Goal: Transaction & Acquisition: Subscribe to service/newsletter

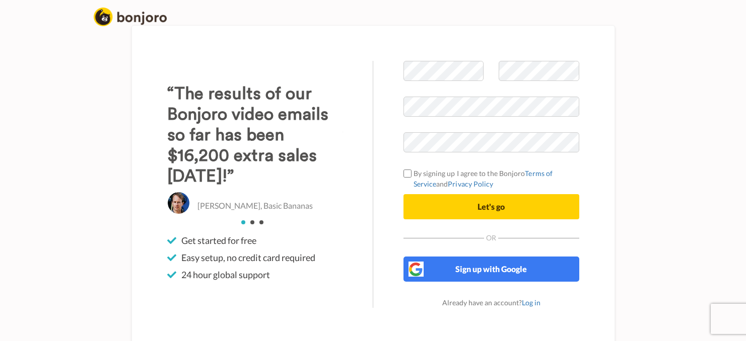
click at [601, 203] on div "Welcome to [PERSON_NAME] By signing up I agree to the Bonjoro Terms of Service …" at bounding box center [491, 184] width 236 height 247
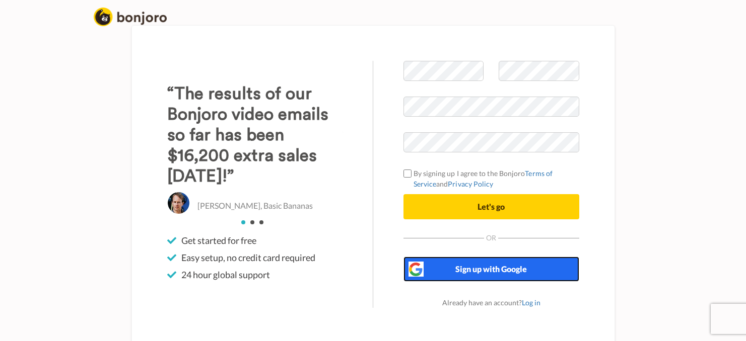
click at [509, 268] on span "Sign up with Google" at bounding box center [490, 269] width 71 height 10
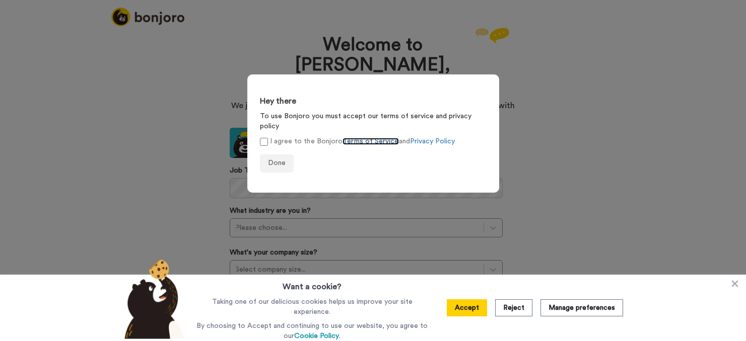
click at [345, 138] on link "Terms of Service" at bounding box center [370, 141] width 56 height 7
click at [276, 160] on span "Done" at bounding box center [277, 163] width 18 height 7
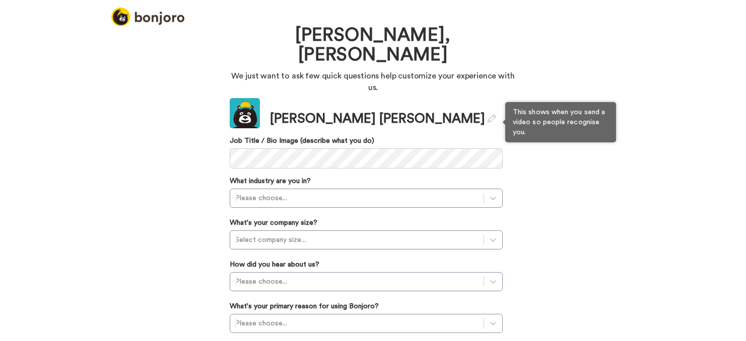
scroll to position [49, 0]
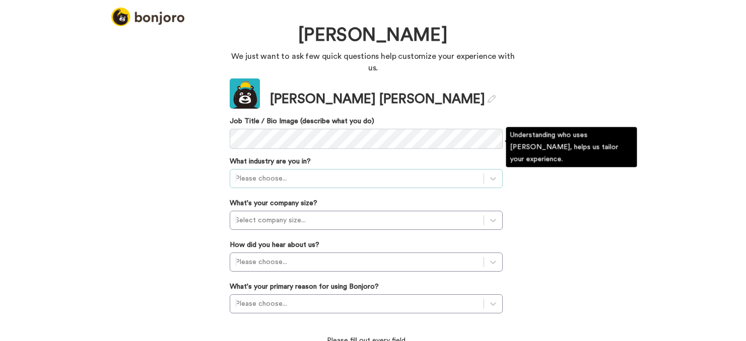
click at [298, 171] on div "Please choose..." at bounding box center [356, 179] width 253 height 16
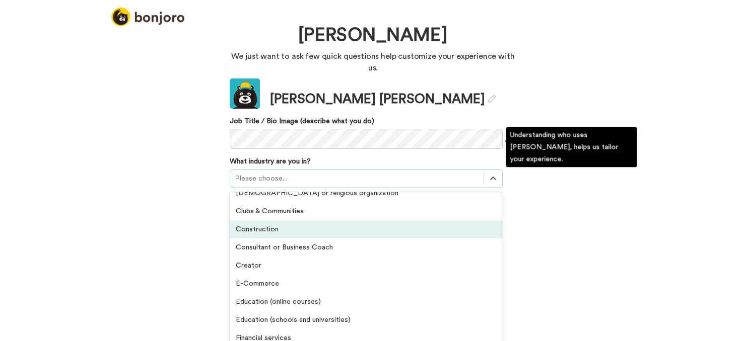
scroll to position [31, 0]
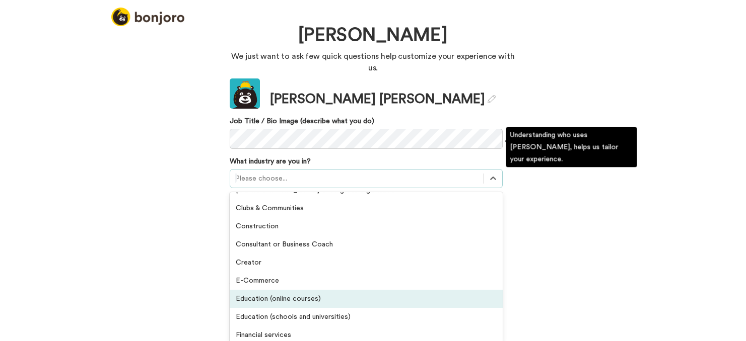
click at [271, 290] on div "Education (online courses)" at bounding box center [366, 299] width 273 height 18
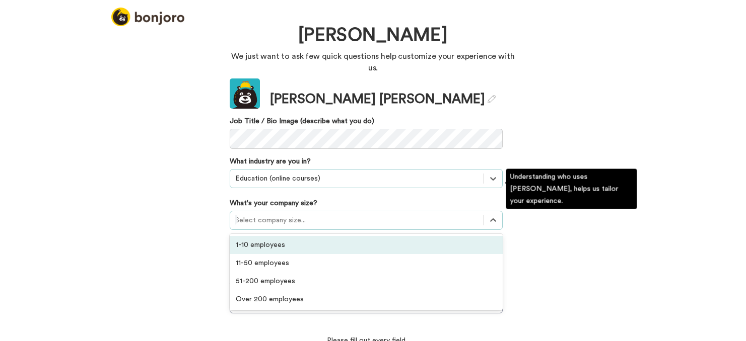
click at [272, 214] on div at bounding box center [356, 220] width 243 height 12
click at [265, 236] on div "1-10 employees" at bounding box center [366, 245] width 273 height 18
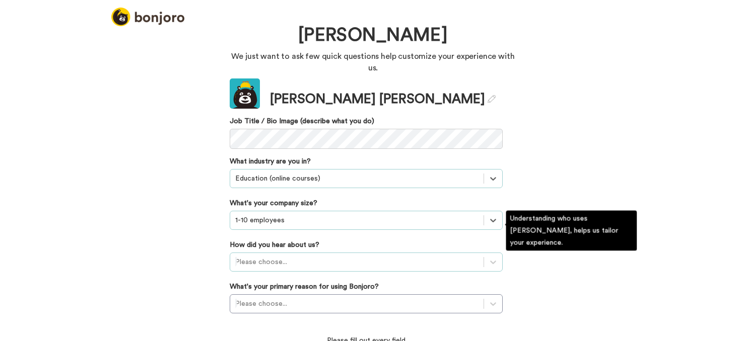
click at [259, 253] on div "Please choose..." at bounding box center [366, 262] width 273 height 19
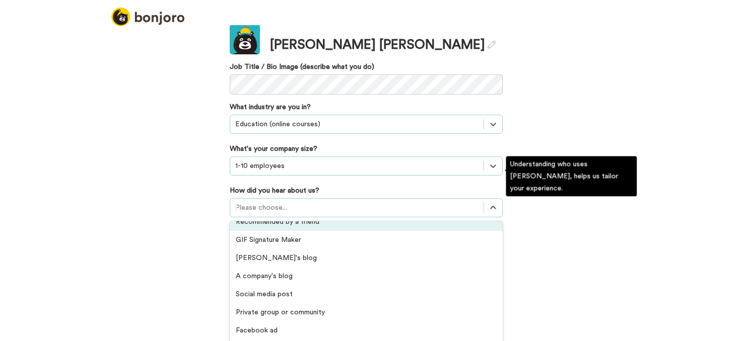
scroll to position [56, 0]
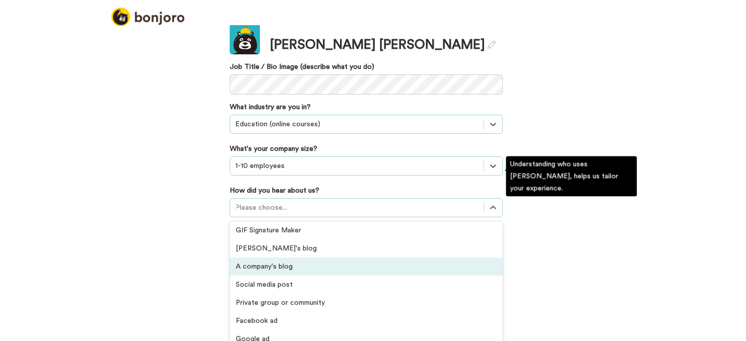
click at [262, 258] on div "A company's blog" at bounding box center [366, 267] width 273 height 18
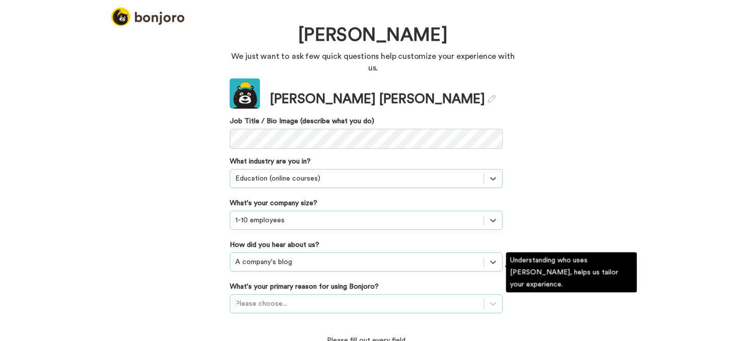
click at [307, 295] on div "Please choose..." at bounding box center [366, 304] width 273 height 19
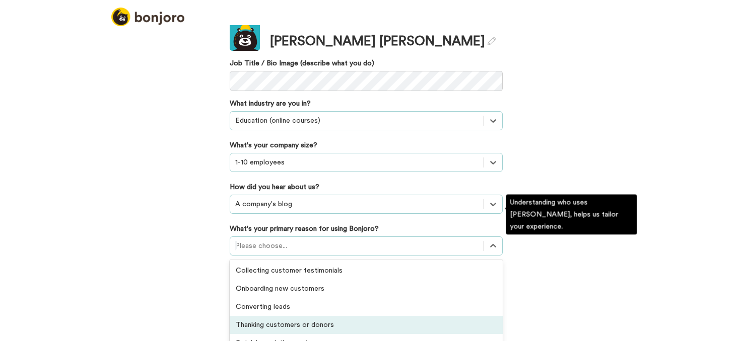
click at [280, 316] on div "Thanking customers or donors" at bounding box center [366, 325] width 273 height 18
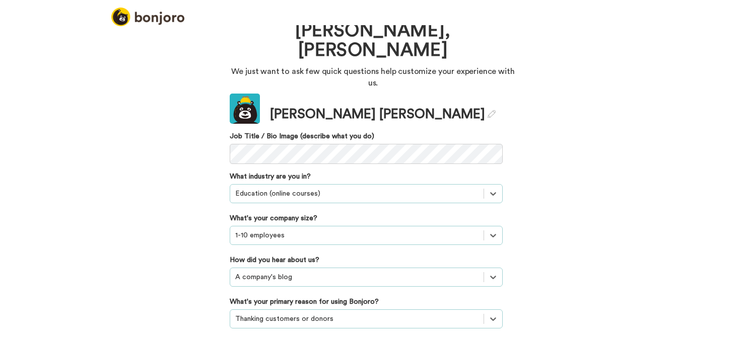
click at [217, 296] on div "Welcome to Bonjoro, Jenny We just want to ask few quick questions help customiz…" at bounding box center [373, 183] width 746 height 316
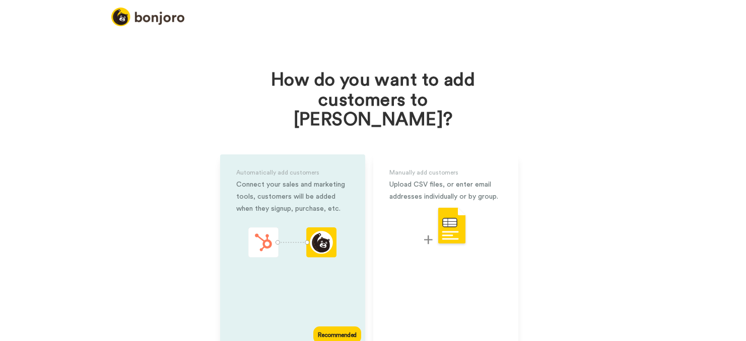
click at [339, 327] on div "Recommended" at bounding box center [336, 335] width 47 height 17
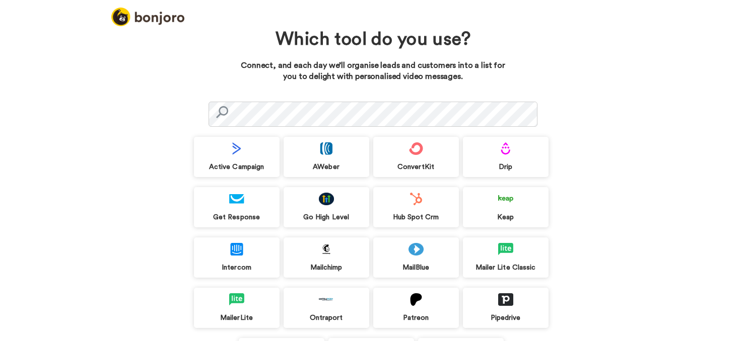
click at [400, 174] on div "ConvertKit" at bounding box center [416, 157] width 86 height 40
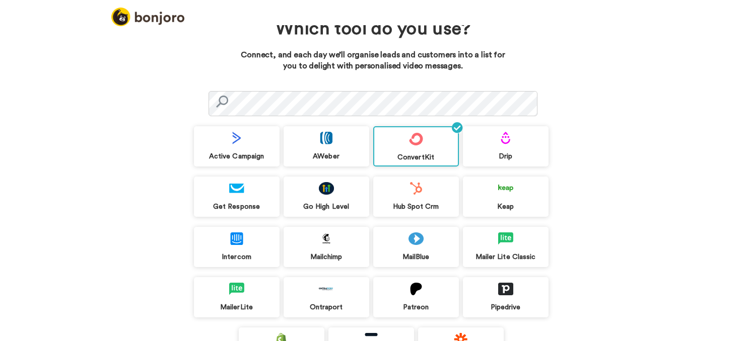
scroll to position [108, 0]
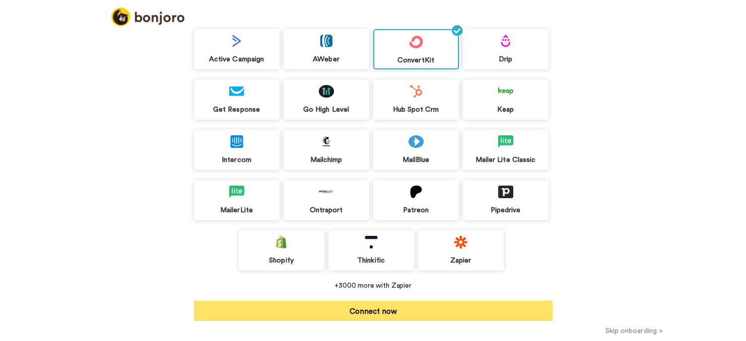
click at [382, 316] on button "Connect now" at bounding box center [373, 311] width 358 height 20
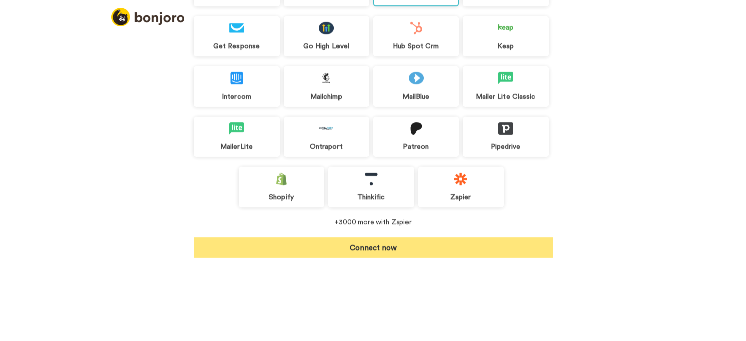
scroll to position [93, 0]
